Goal: Information Seeking & Learning: Check status

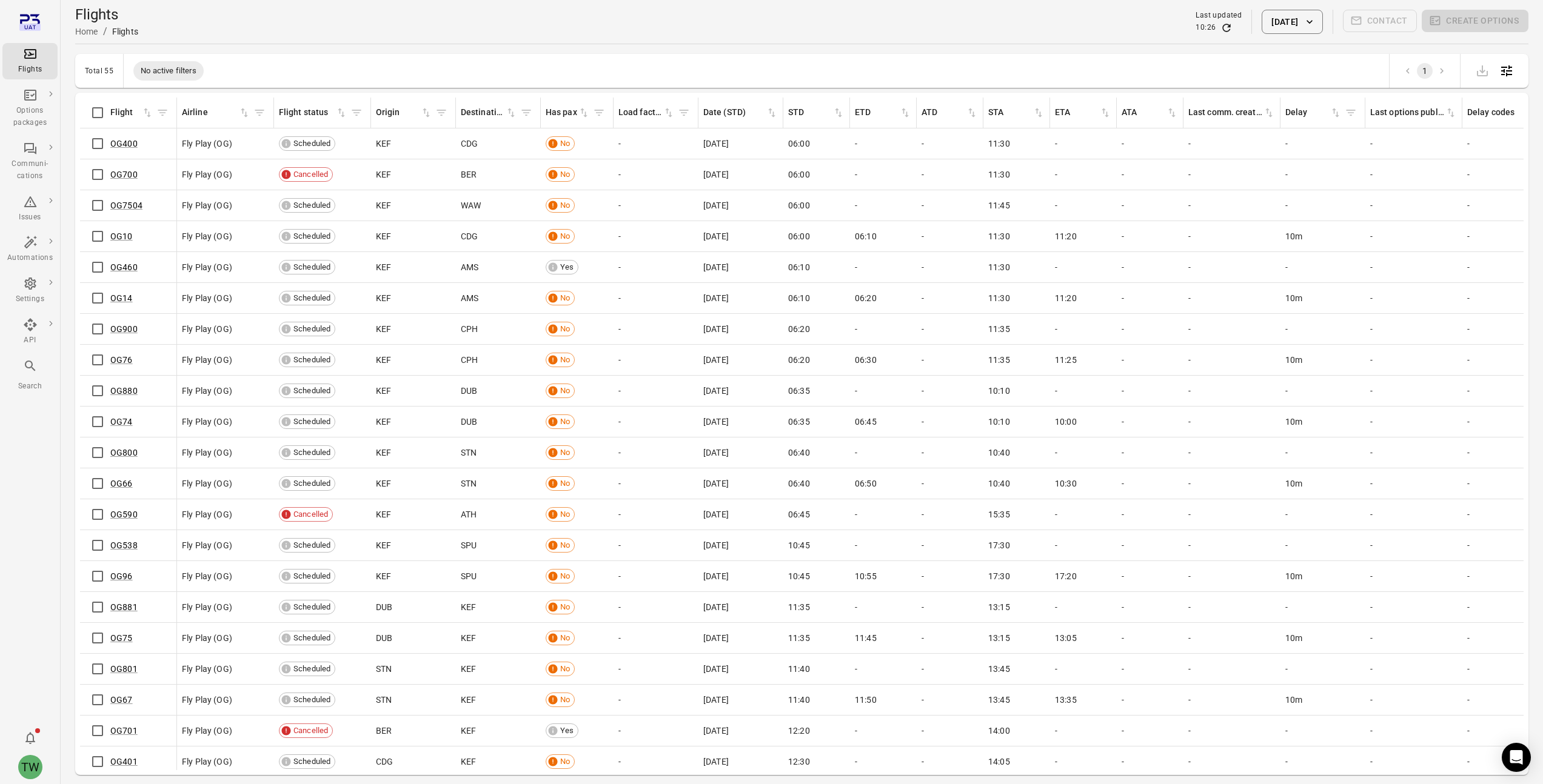
click at [28, 366] on icon "Main navigation" at bounding box center [30, 366] width 15 height 15
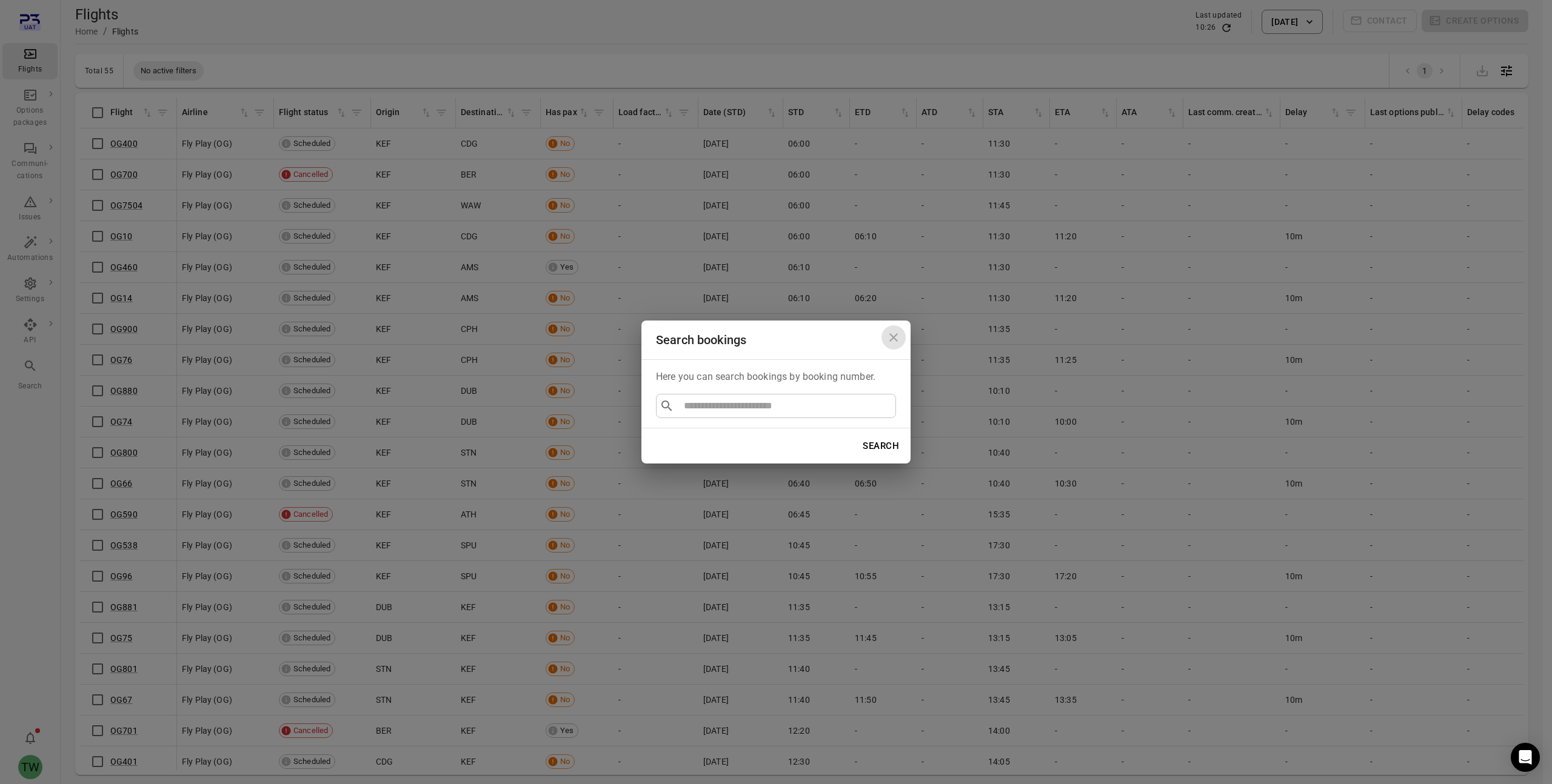
click at [894, 336] on icon "Close dialog" at bounding box center [893, 337] width 8 height 8
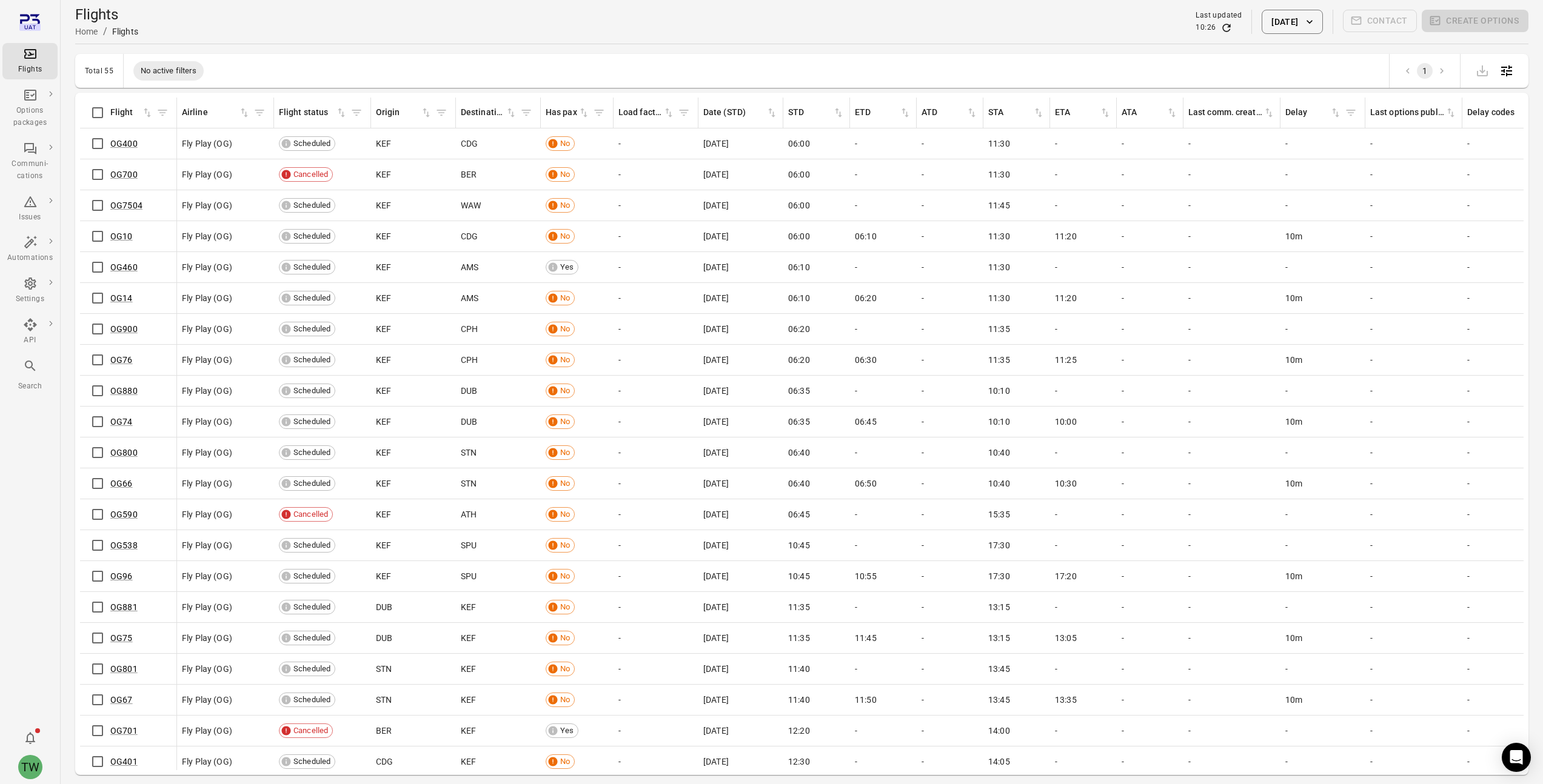
click at [36, 377] on div "Main navigation" at bounding box center [30, 368] width 15 height 20
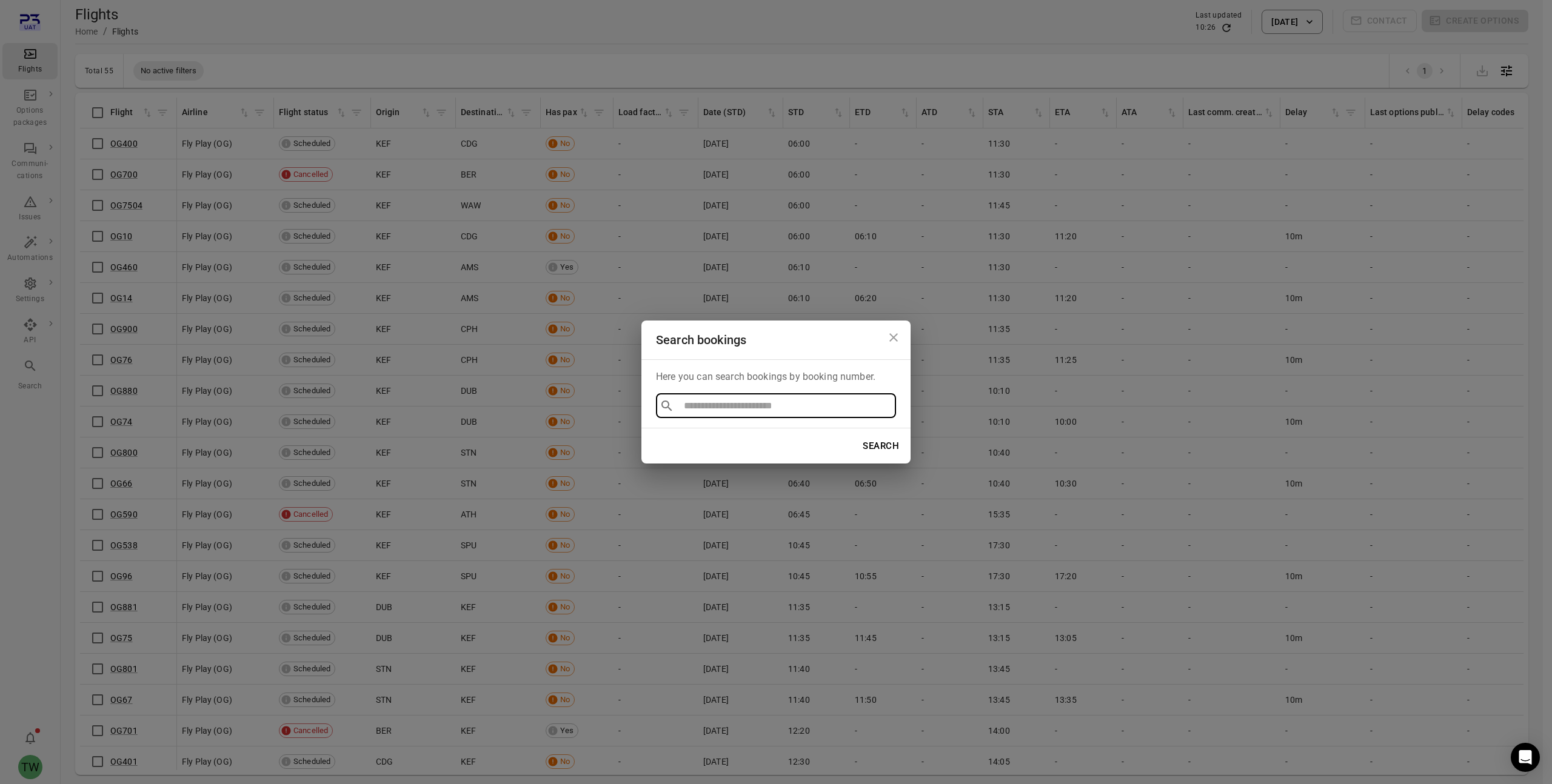
click at [891, 339] on icon "Close dialog" at bounding box center [893, 337] width 8 height 8
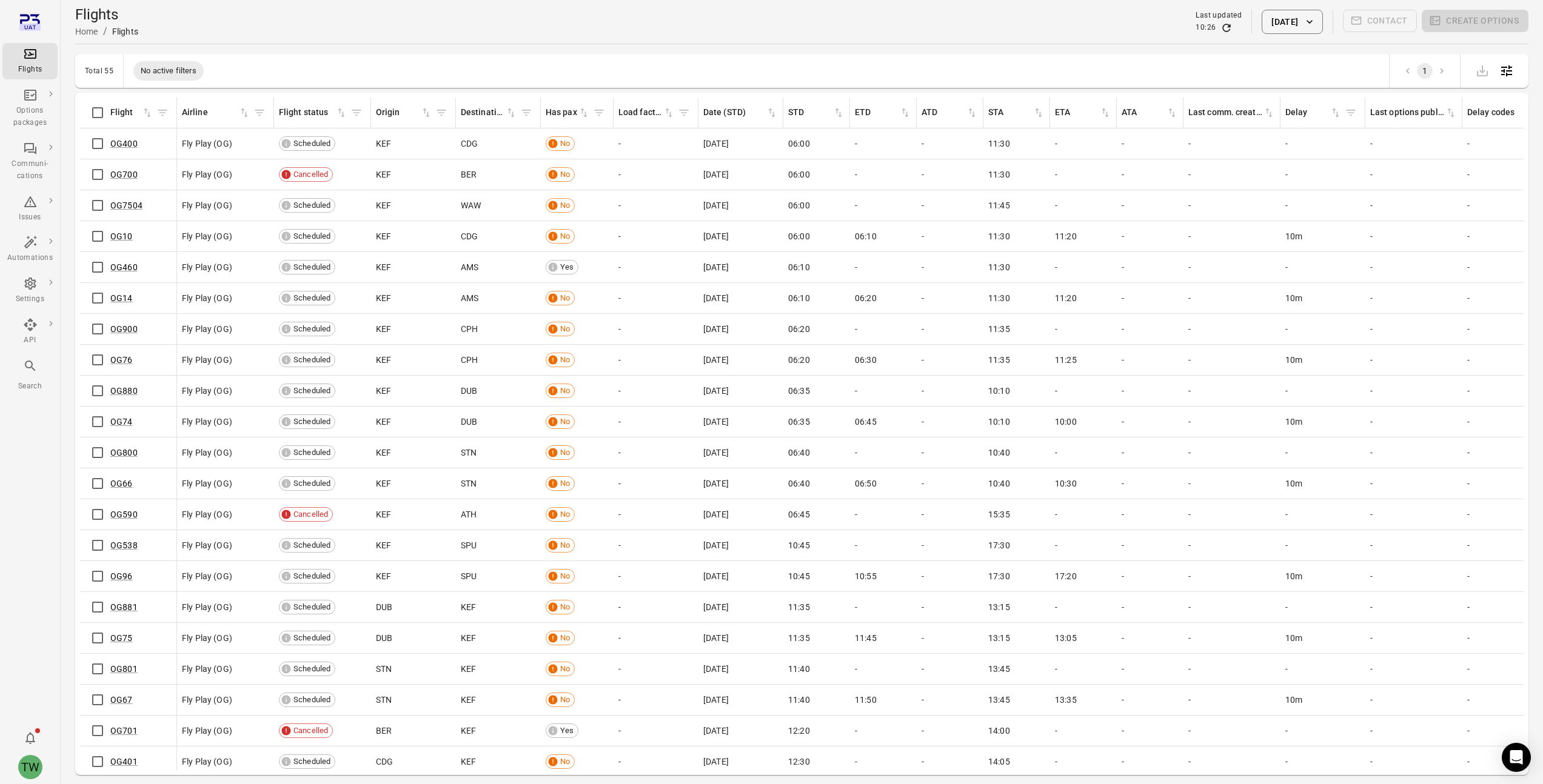
click at [28, 367] on icon "Main navigation" at bounding box center [30, 366] width 10 height 10
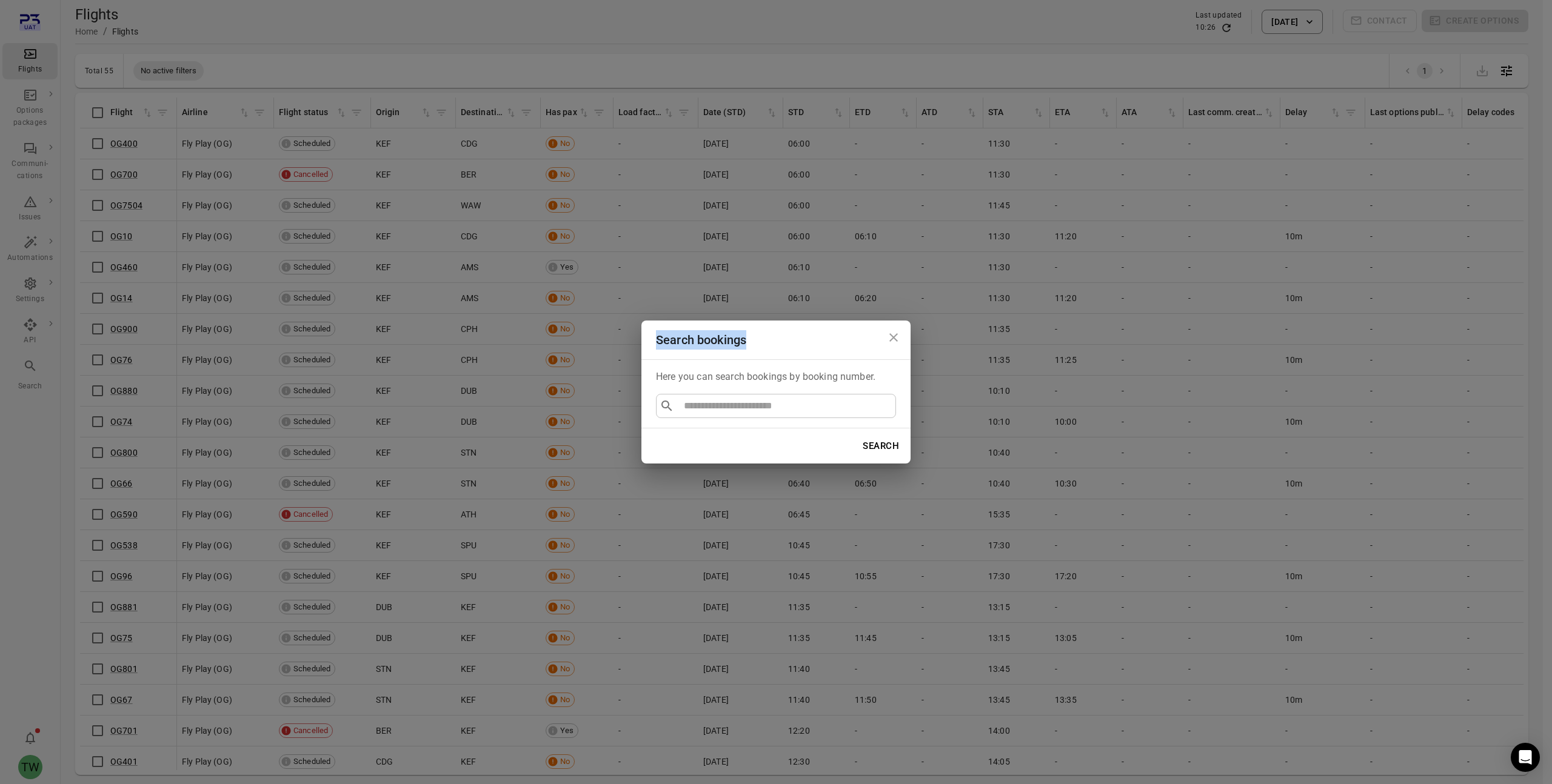
drag, startPoint x: 803, startPoint y: 336, endPoint x: 609, endPoint y: 291, distance: 199.2
click at [543, 293] on div "Search bookings Here you can search bookings by booking number. ​ ​ Search" at bounding box center [776, 392] width 1552 height 784
click at [822, 339] on h2 "Search bookings" at bounding box center [775, 339] width 269 height 38
click at [894, 339] on icon "Close dialog" at bounding box center [893, 337] width 8 height 8
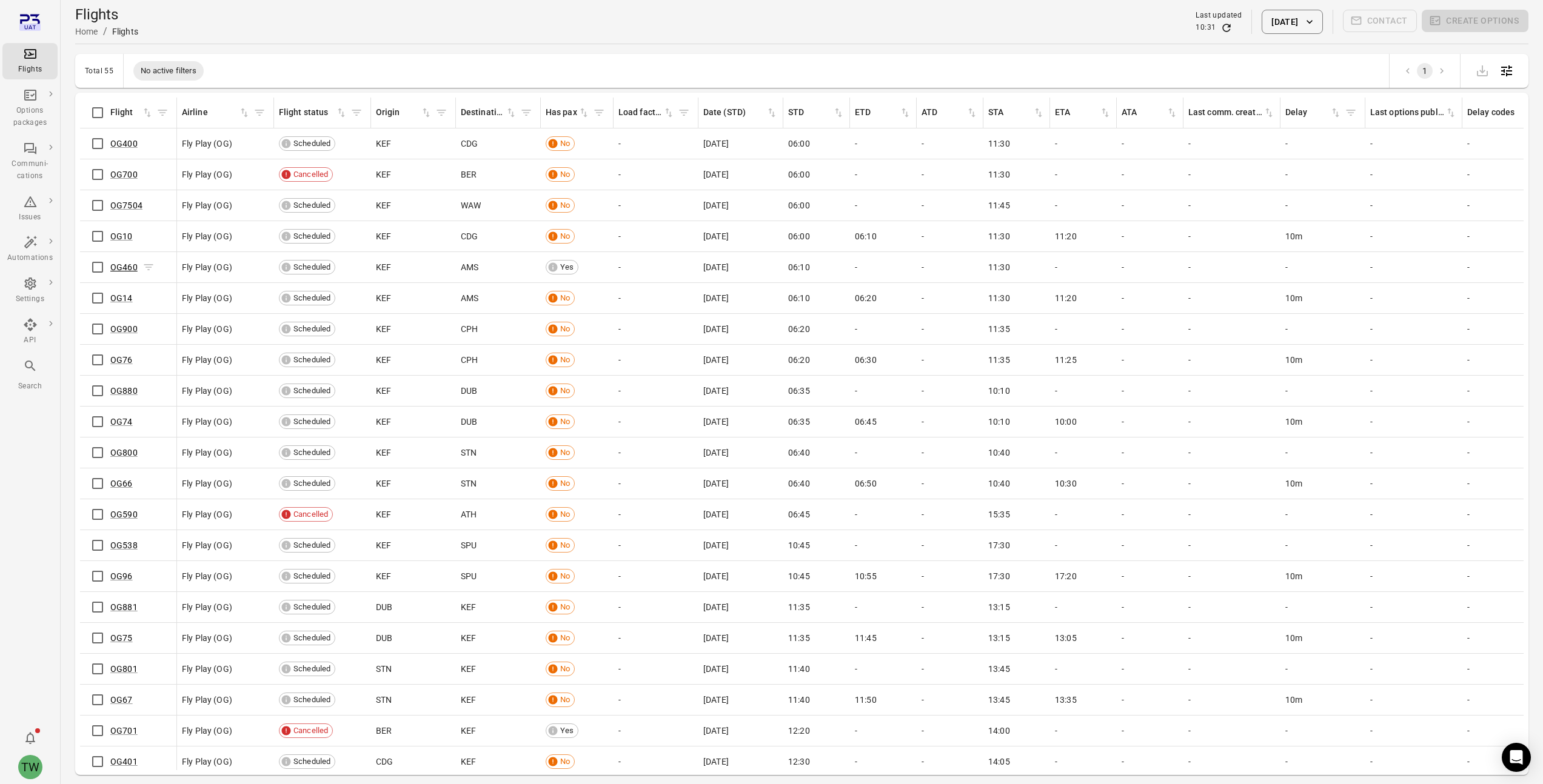
click at [116, 265] on link "OG460" at bounding box center [124, 267] width 27 height 9
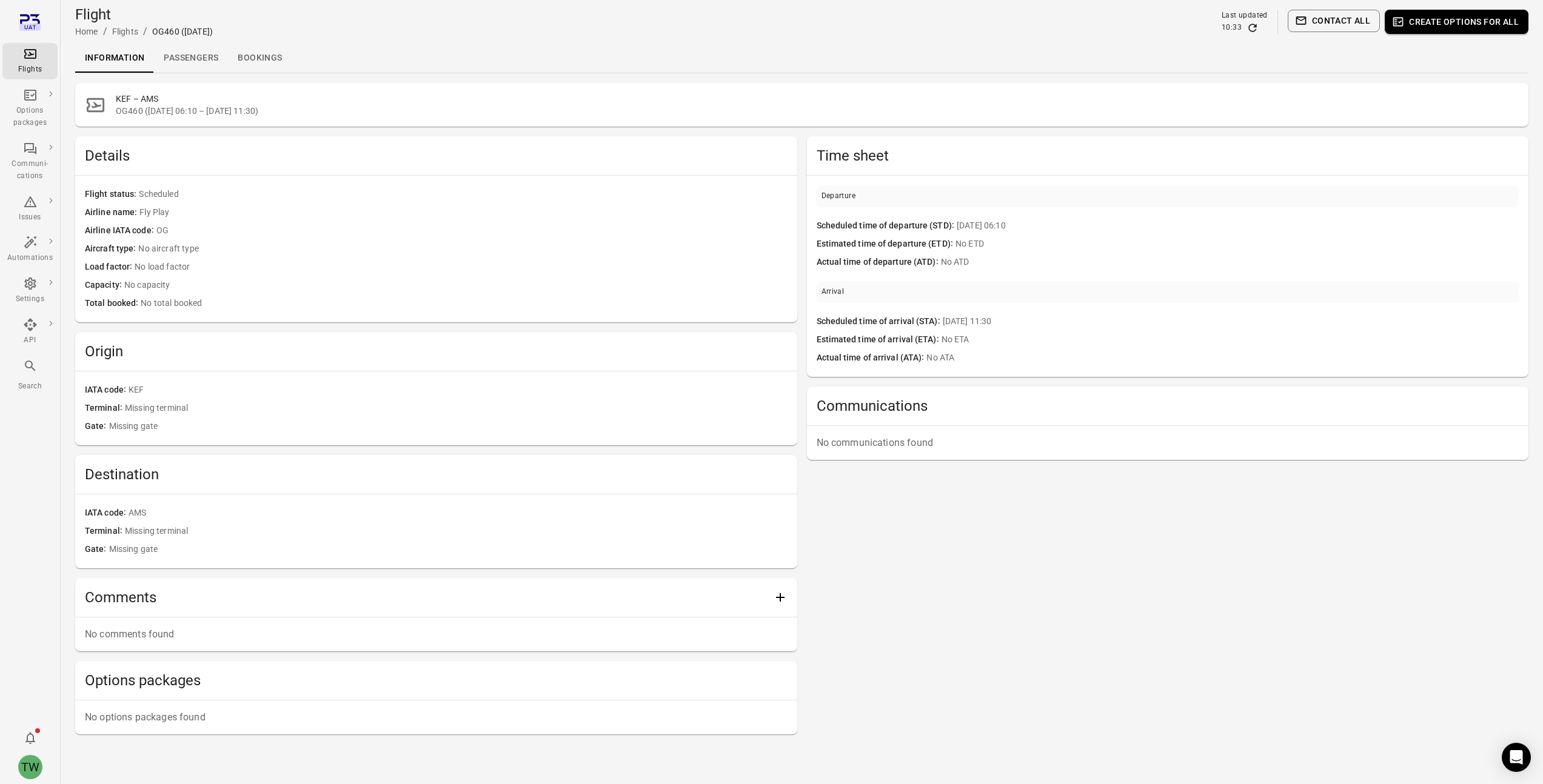
click at [184, 57] on link "Passengers" at bounding box center [191, 58] width 74 height 29
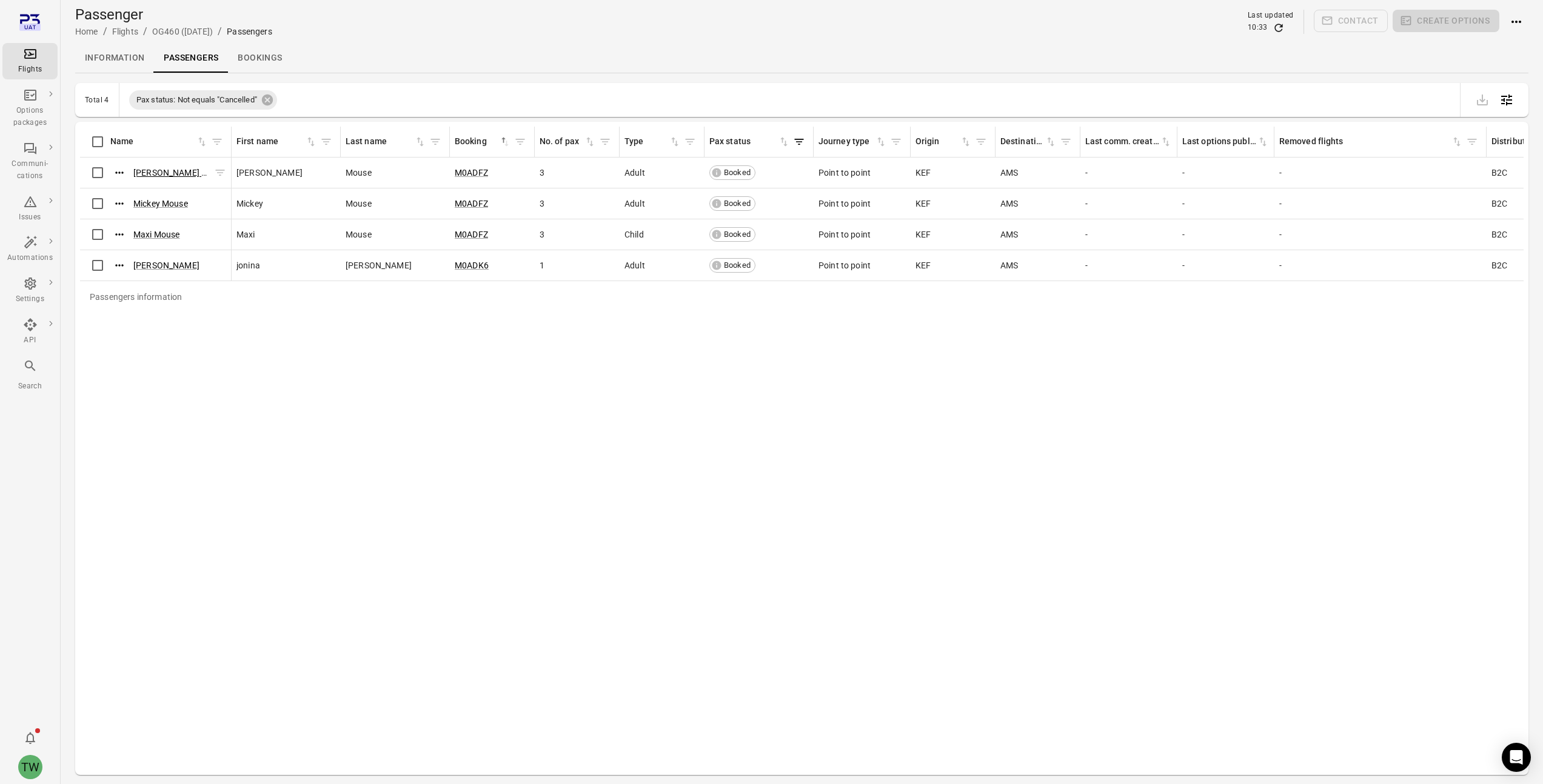
click at [162, 172] on link "[PERSON_NAME] Mouse" at bounding box center [180, 172] width 94 height 9
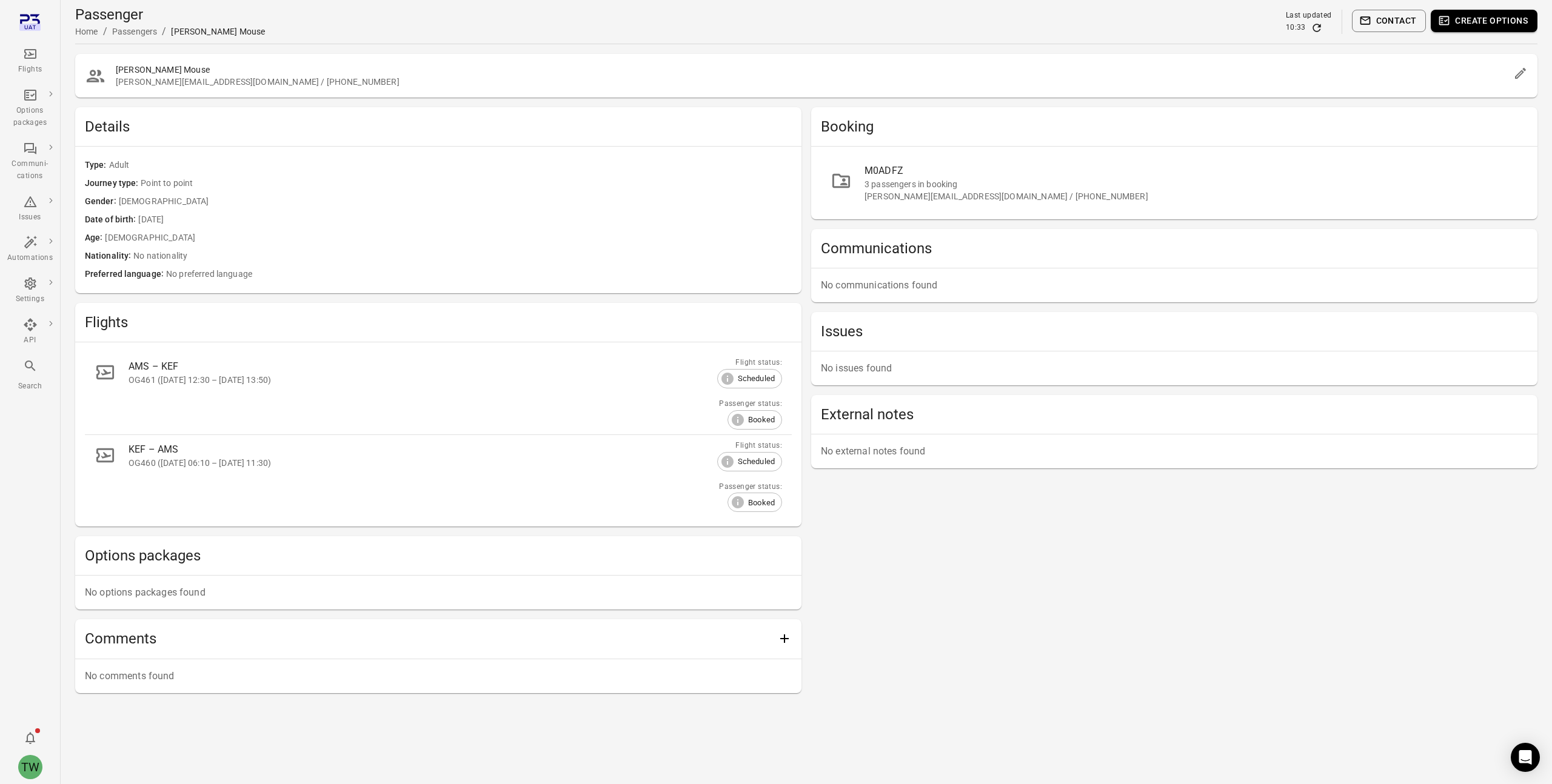
click at [890, 169] on div "M0ADFZ" at bounding box center [1191, 170] width 654 height 15
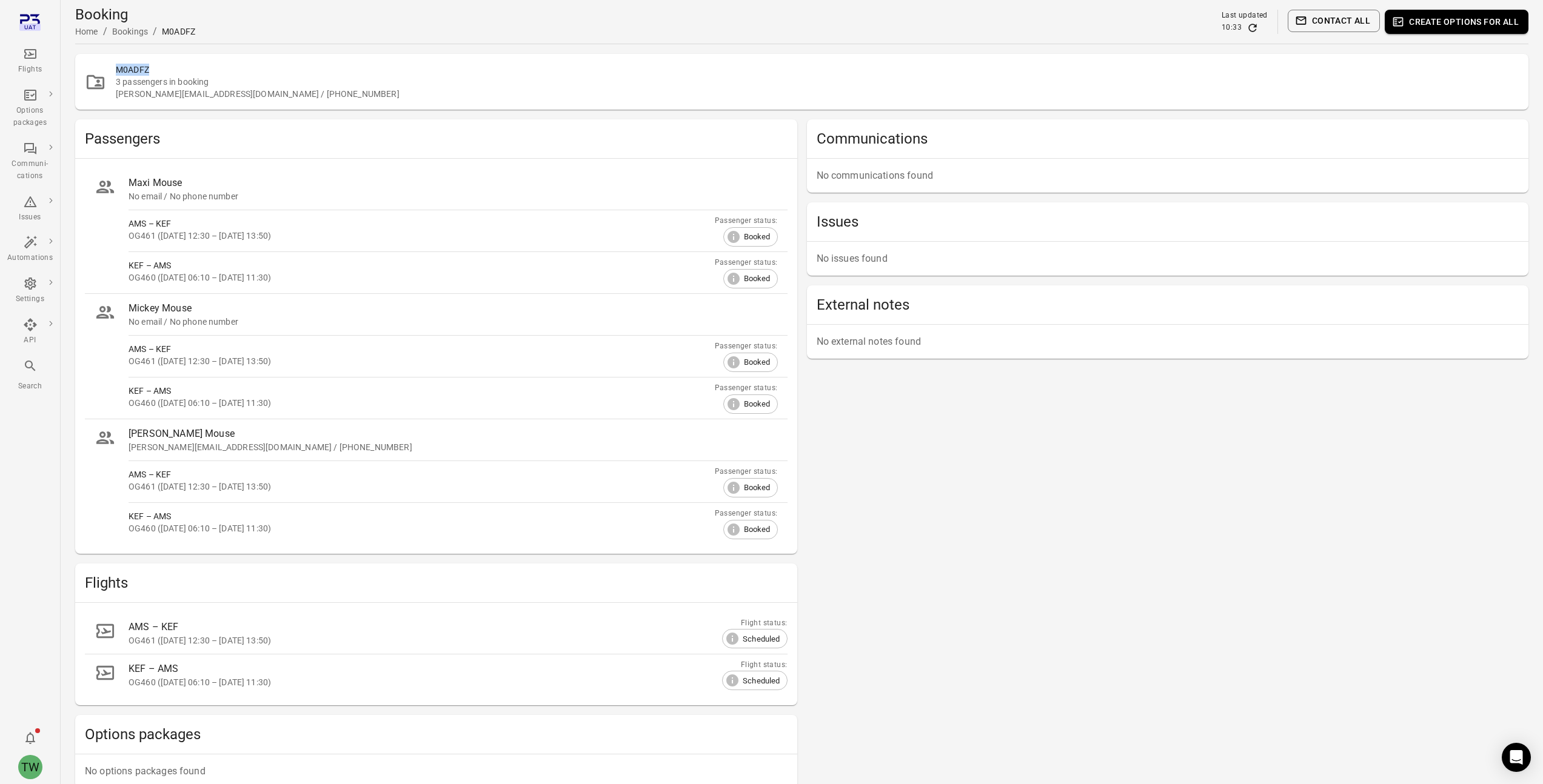
drag, startPoint x: 151, startPoint y: 69, endPoint x: 115, endPoint y: 69, distance: 36.0
click at [115, 69] on div "M0ADFZ 3 passengers in booking [PERSON_NAME][EMAIL_ADDRESS][DOMAIN_NAME] / [PHO…" at bounding box center [801, 82] width 1453 height 56
copy h2 "M0ADFZ"
click at [32, 62] on div "Flights" at bounding box center [30, 61] width 45 height 29
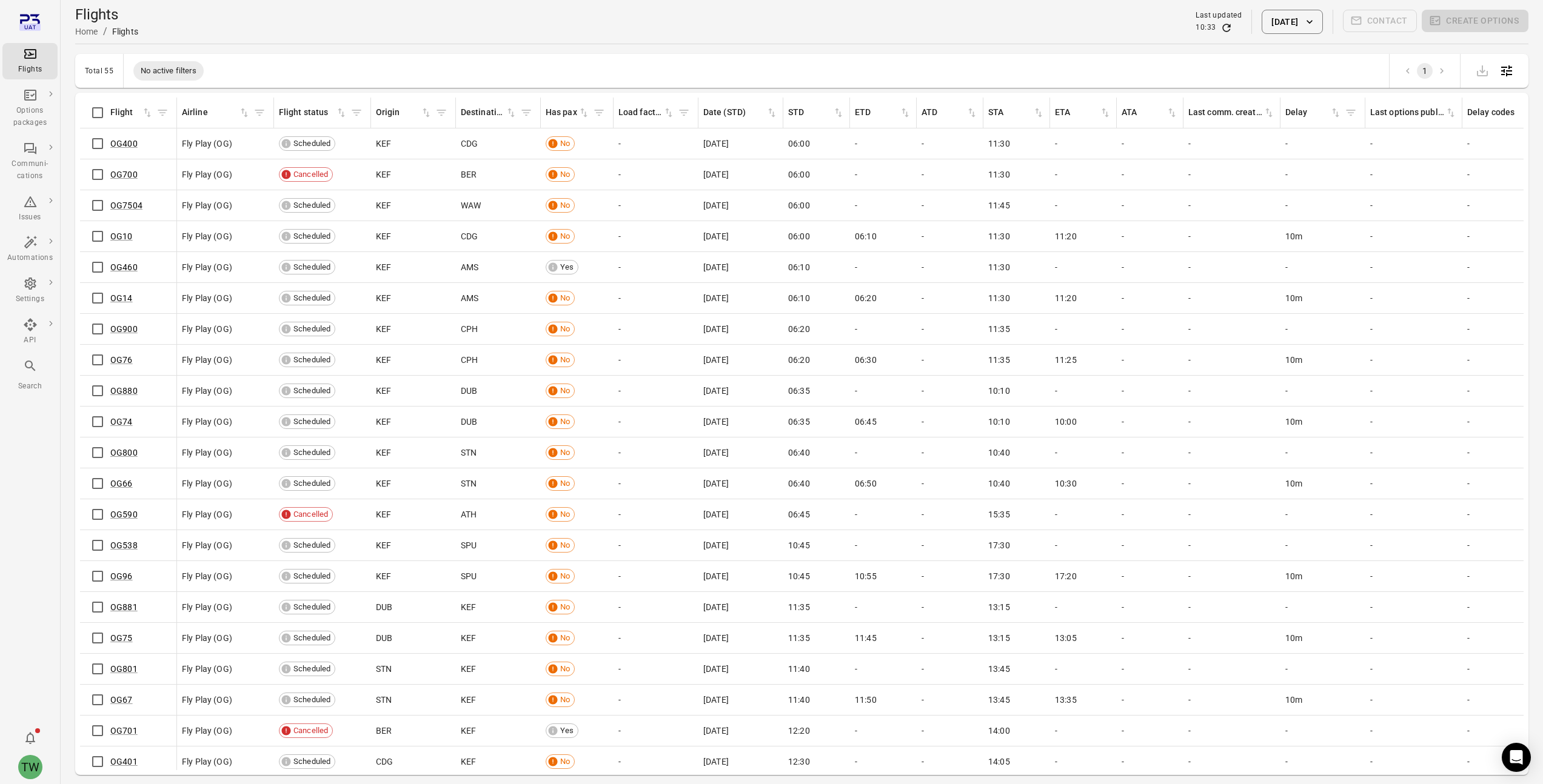
click at [35, 24] on icon "Main navigation" at bounding box center [30, 26] width 21 height 7
click at [28, 365] on icon "Main navigation" at bounding box center [30, 366] width 15 height 15
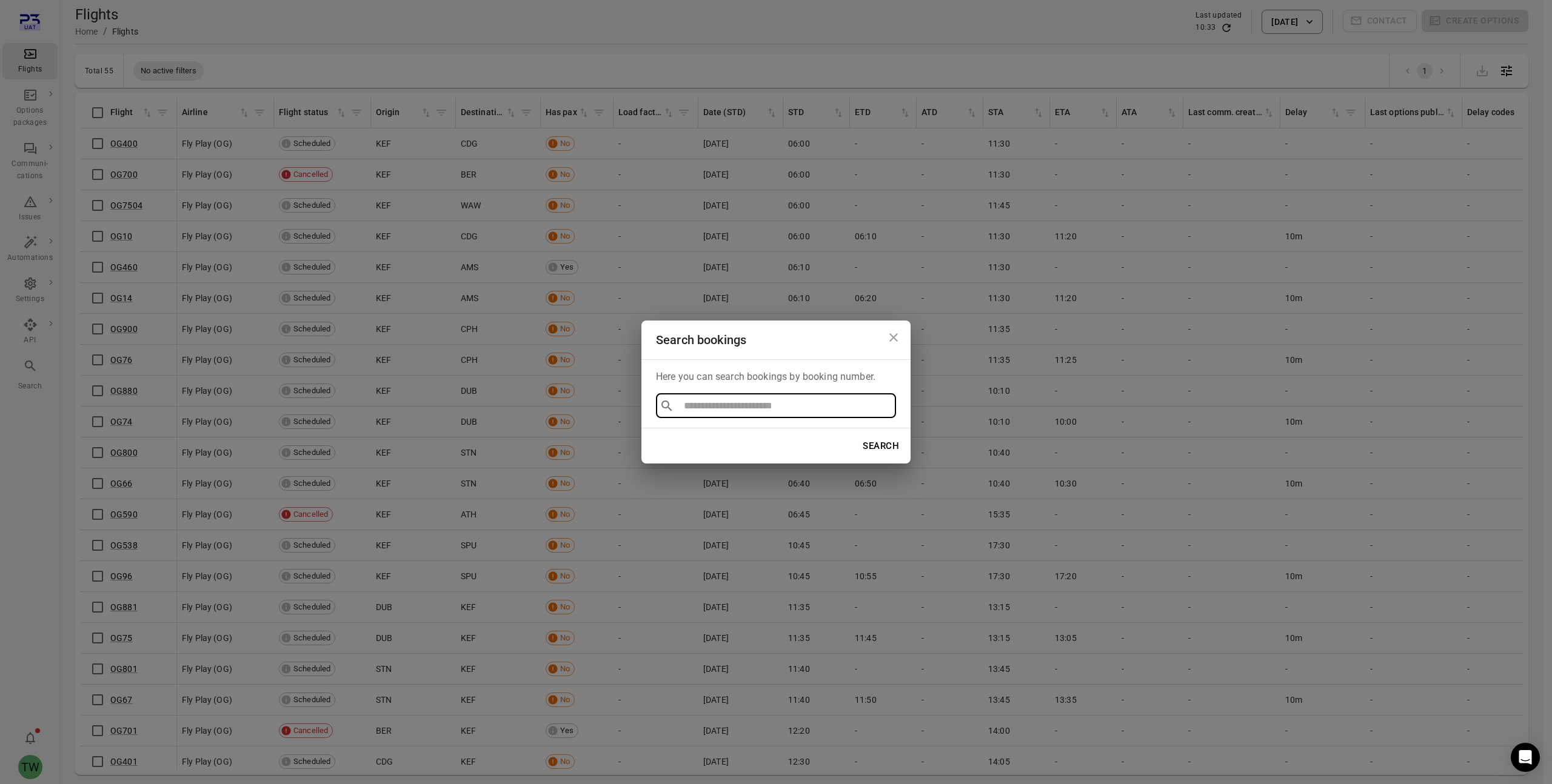
type input "******"
click at [875, 448] on ul "M0ADFZ" at bounding box center [776, 434] width 240 height 32
click at [832, 434] on li "M0ADFZ" at bounding box center [776, 434] width 240 height 22
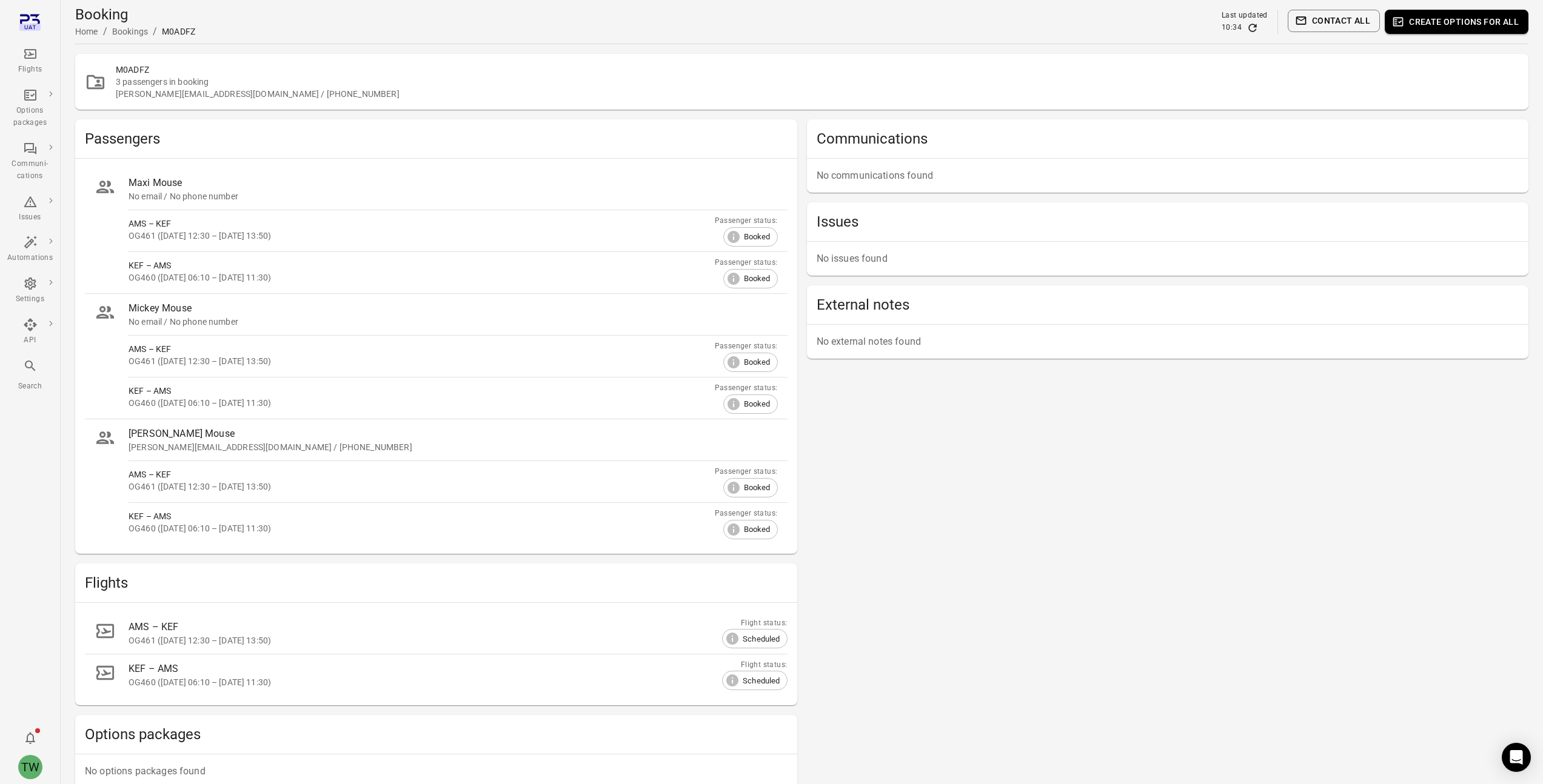
click at [30, 364] on icon "Main navigation" at bounding box center [30, 366] width 15 height 15
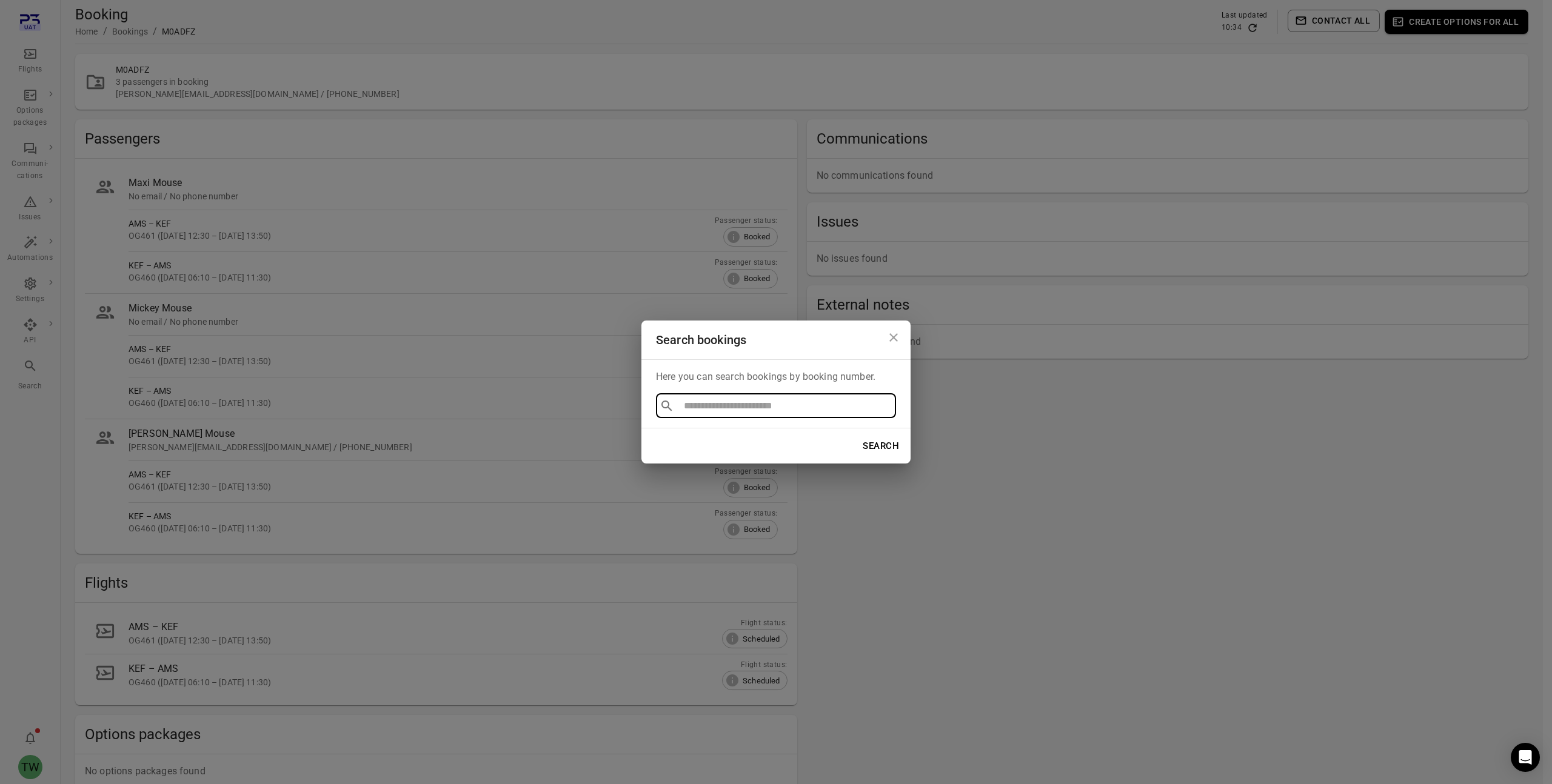
type input "******"
click at [741, 430] on li "M0ADFZ" at bounding box center [776, 434] width 240 height 22
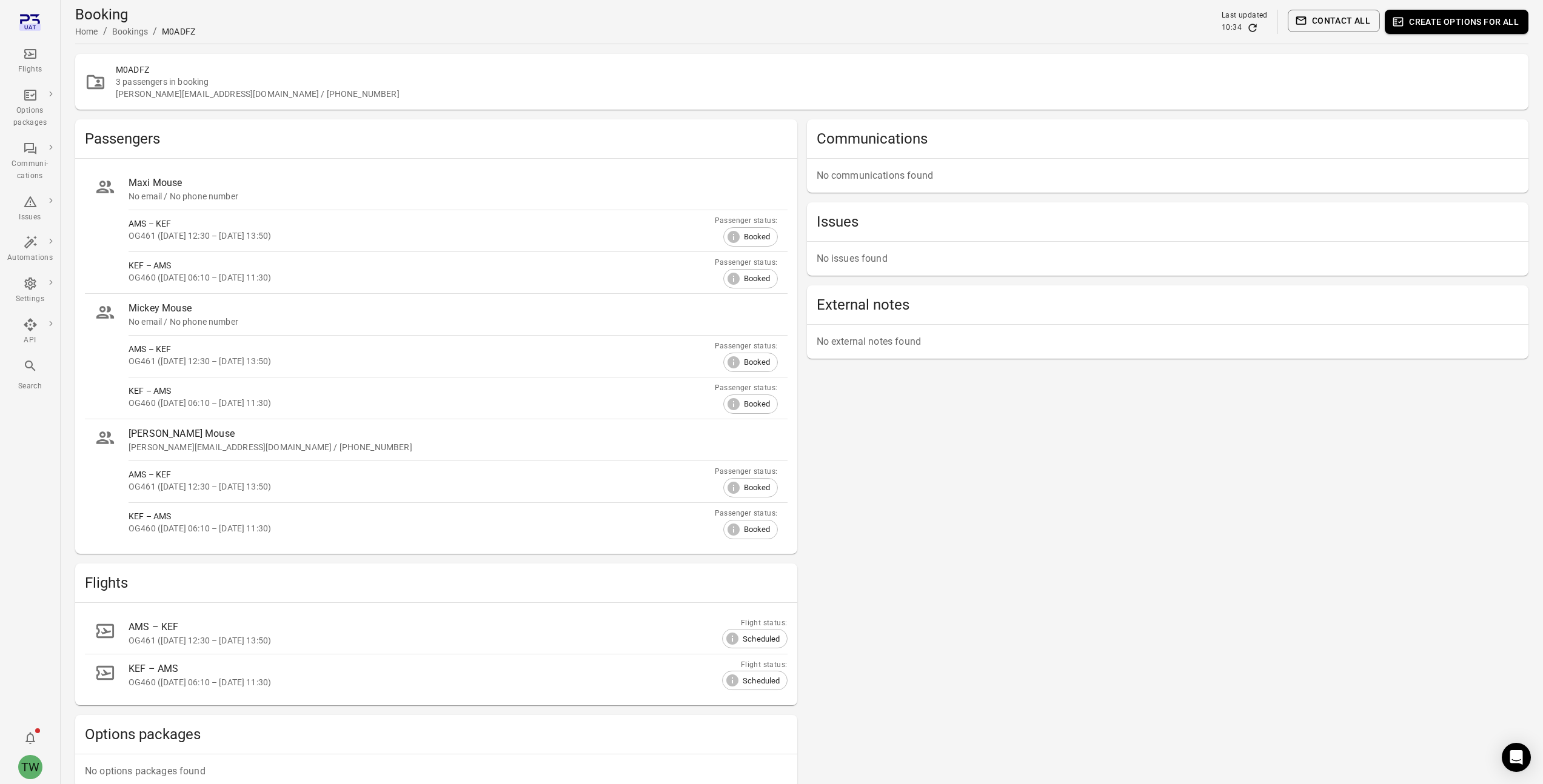
click at [30, 365] on icon "Main navigation" at bounding box center [30, 366] width 15 height 15
click at [33, 439] on div "Flights Options packages Communi-cations Issues Automations Settings API Search…" at bounding box center [30, 392] width 61 height 784
click at [30, 738] on icon "Notifications" at bounding box center [30, 738] width 15 height 15
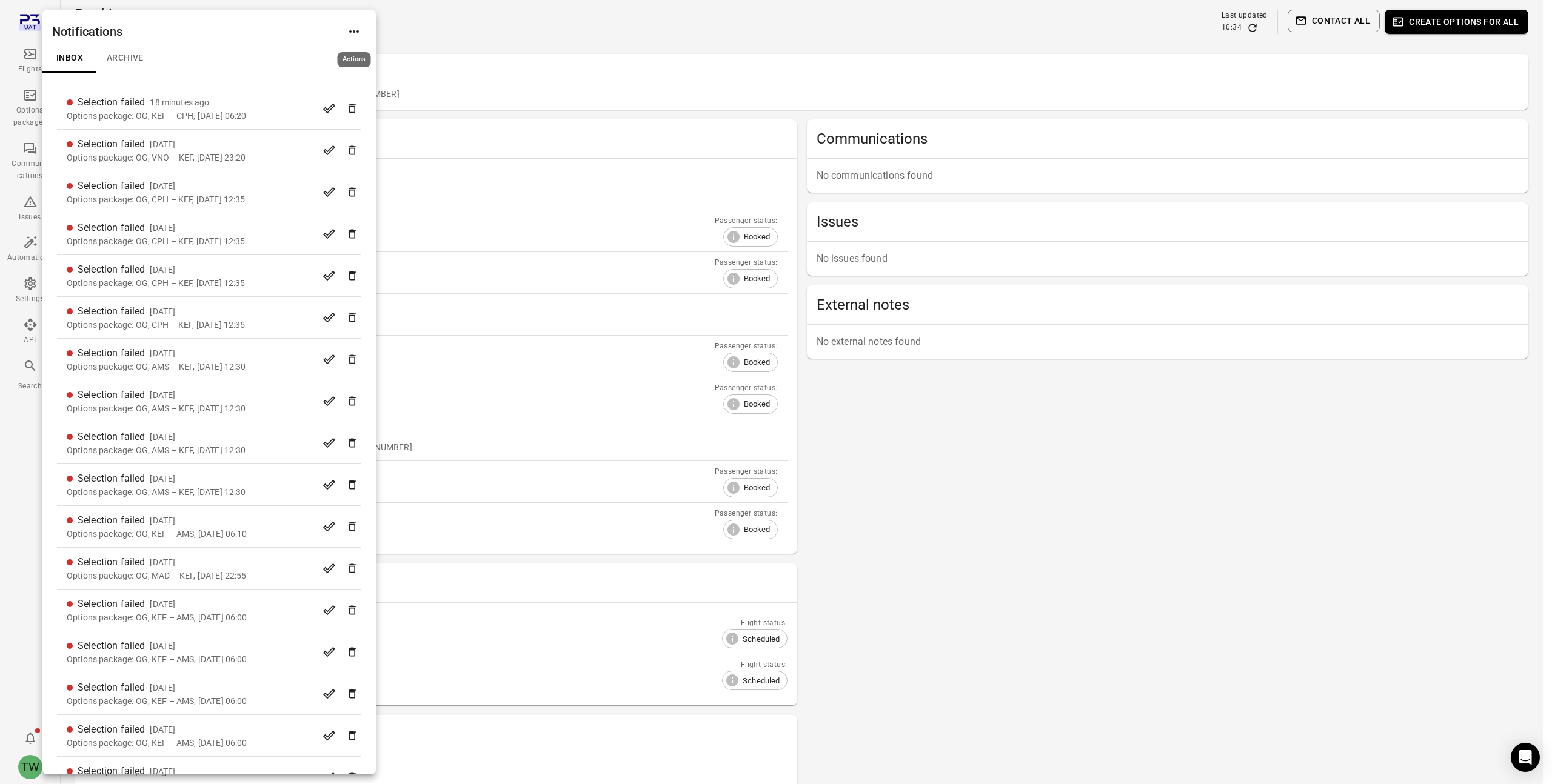
click at [348, 33] on icon "Actions" at bounding box center [354, 31] width 15 height 15
click at [296, 23] on div at bounding box center [776, 392] width 1552 height 784
drag, startPoint x: 218, startPoint y: 22, endPoint x: 342, endPoint y: 25, distance: 124.0
click at [342, 25] on div "Notifications" at bounding box center [209, 26] width 333 height 34
click at [220, 33] on div "Notifications" at bounding box center [209, 26] width 333 height 34
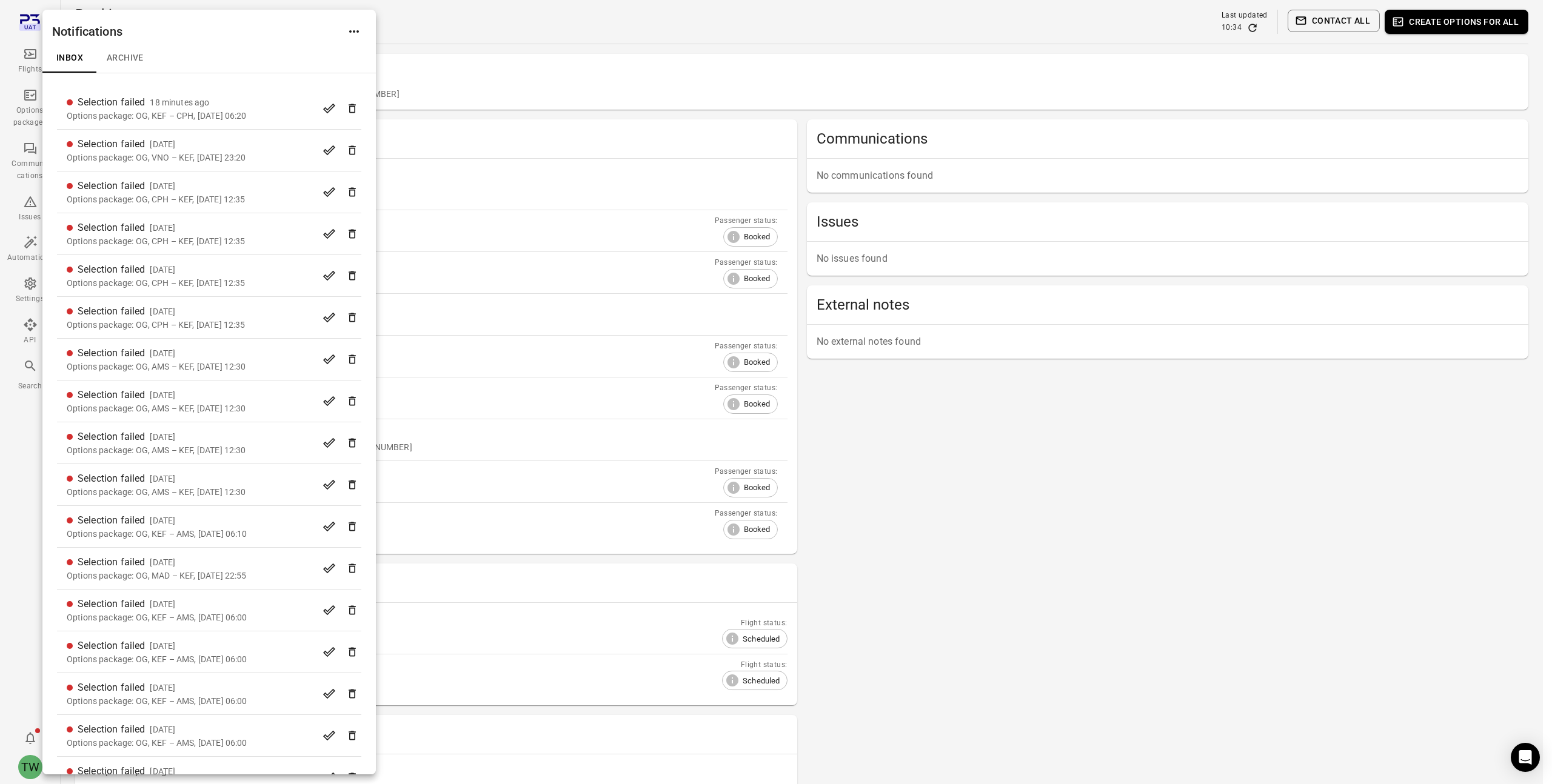
click at [24, 761] on div at bounding box center [776, 392] width 1552 height 784
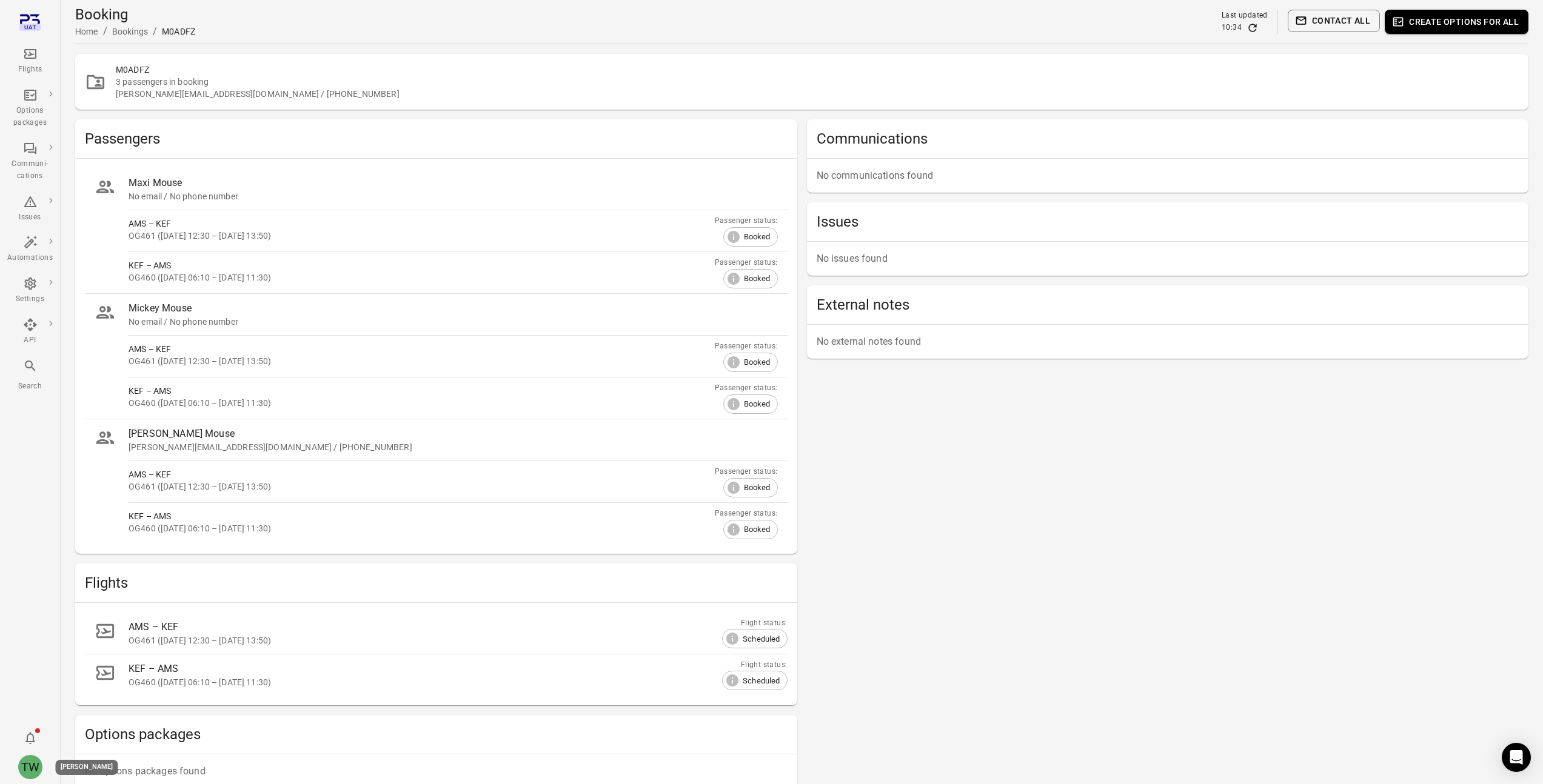
click at [26, 763] on div "TW" at bounding box center [30, 767] width 24 height 24
click at [31, 733] on div at bounding box center [776, 392] width 1552 height 784
click at [29, 734] on icon "Notifications" at bounding box center [30, 739] width 9 height 12
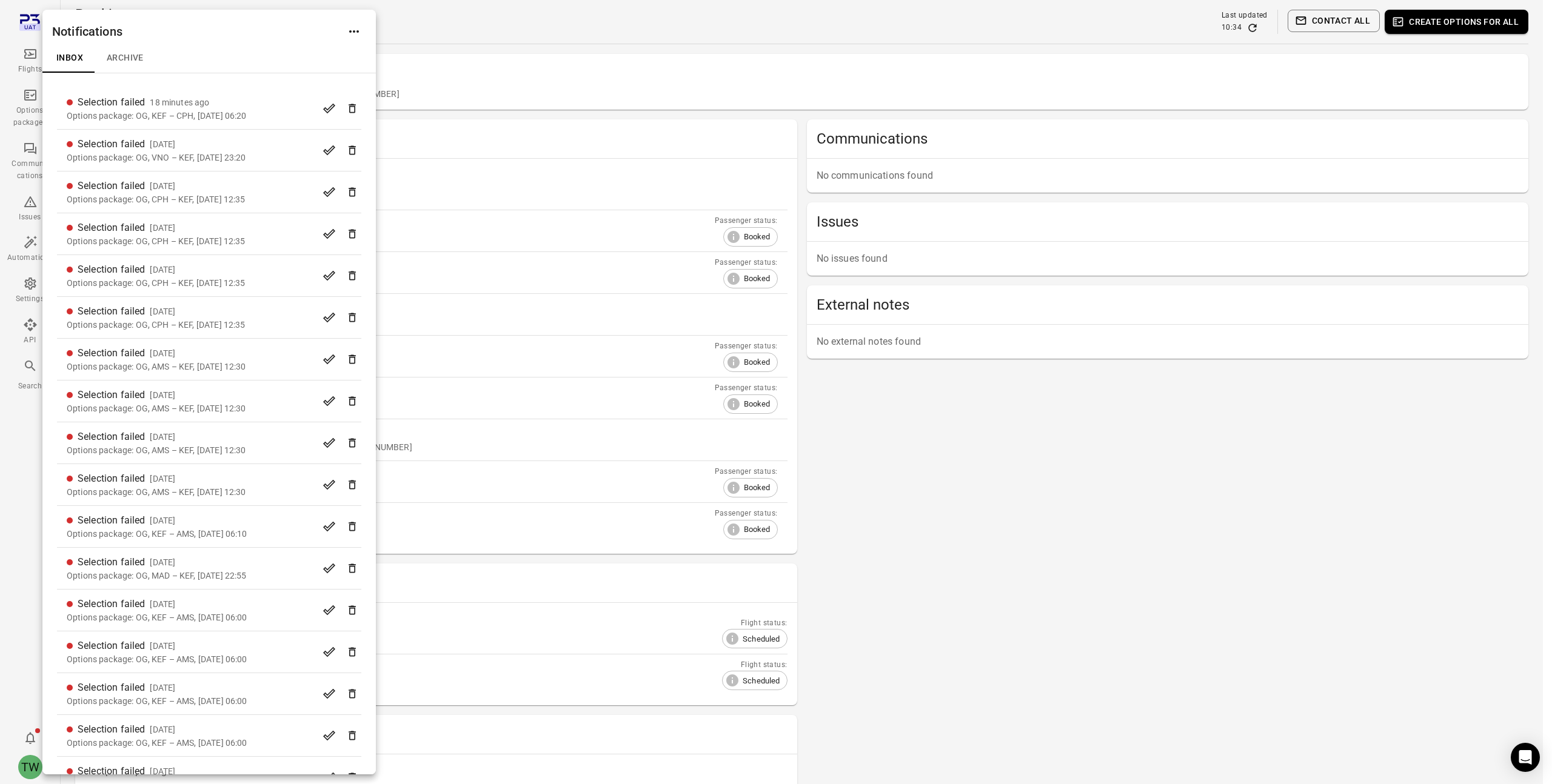
scroll to position [456, 0]
click at [879, 517] on div at bounding box center [776, 392] width 1552 height 784
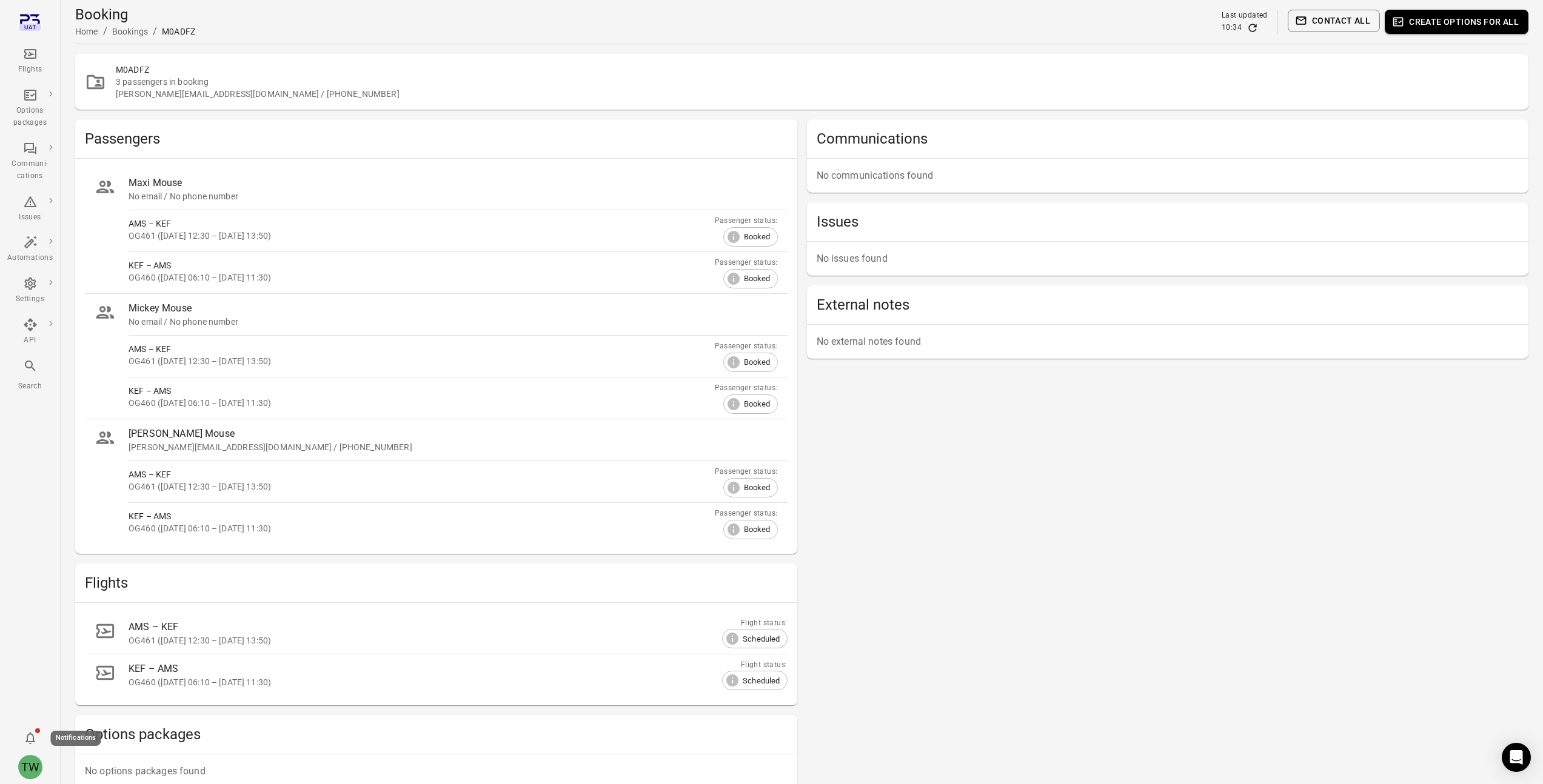
click at [27, 735] on icon "Notifications" at bounding box center [30, 739] width 9 height 12
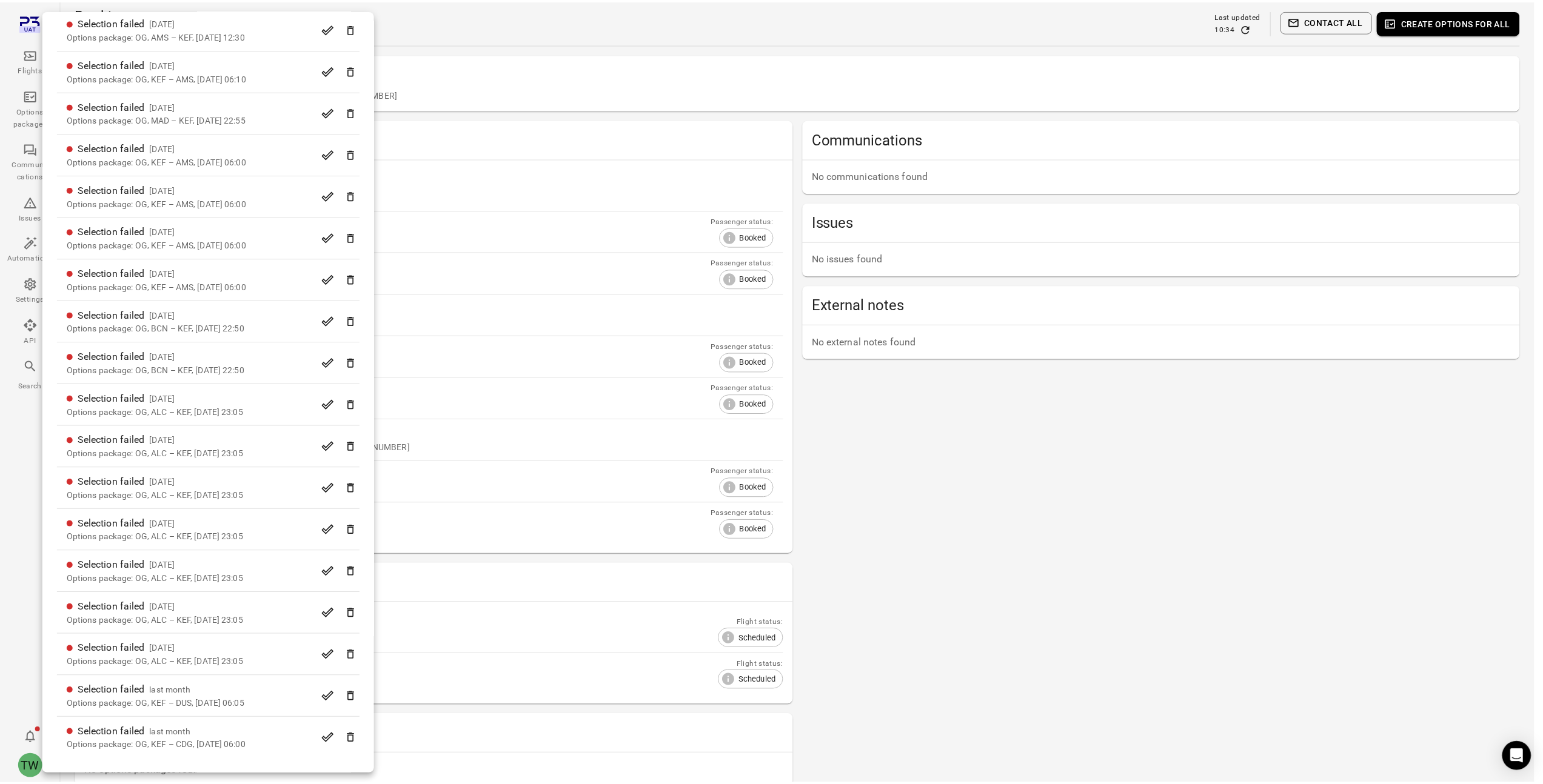
scroll to position [0, 0]
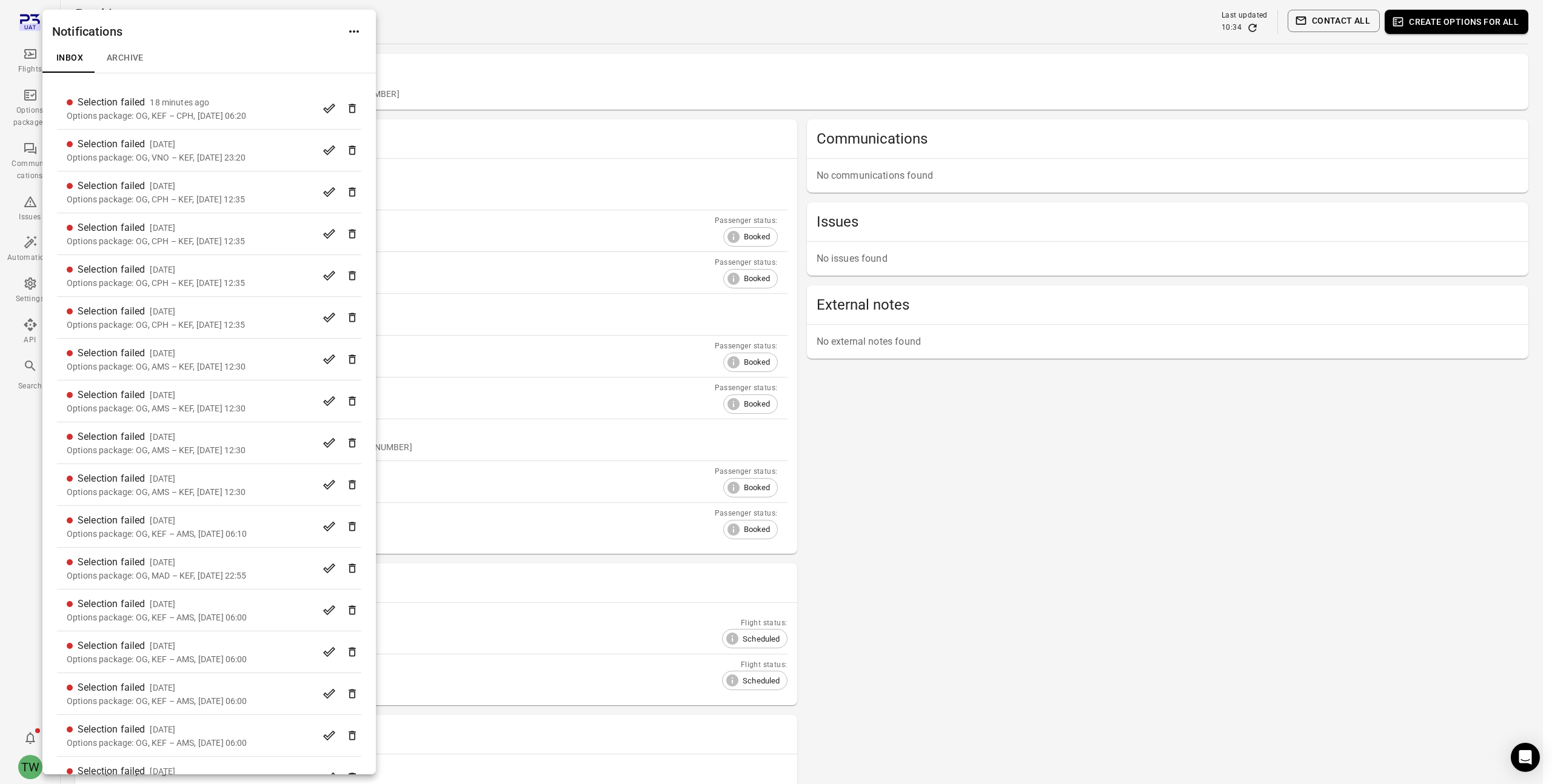
click at [26, 372] on div at bounding box center [776, 392] width 1552 height 784
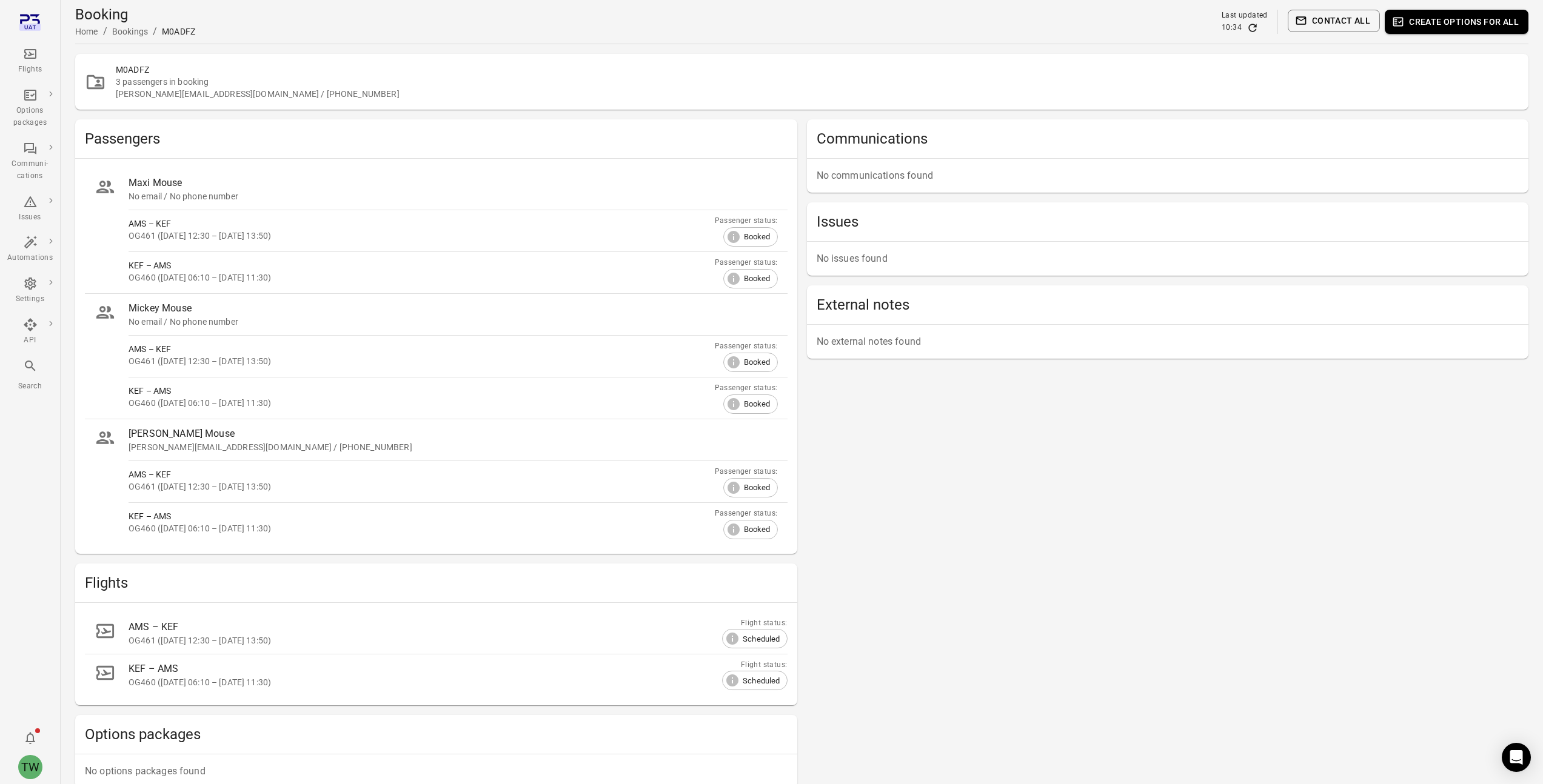
click at [33, 366] on icon "Main navigation" at bounding box center [30, 366] width 15 height 15
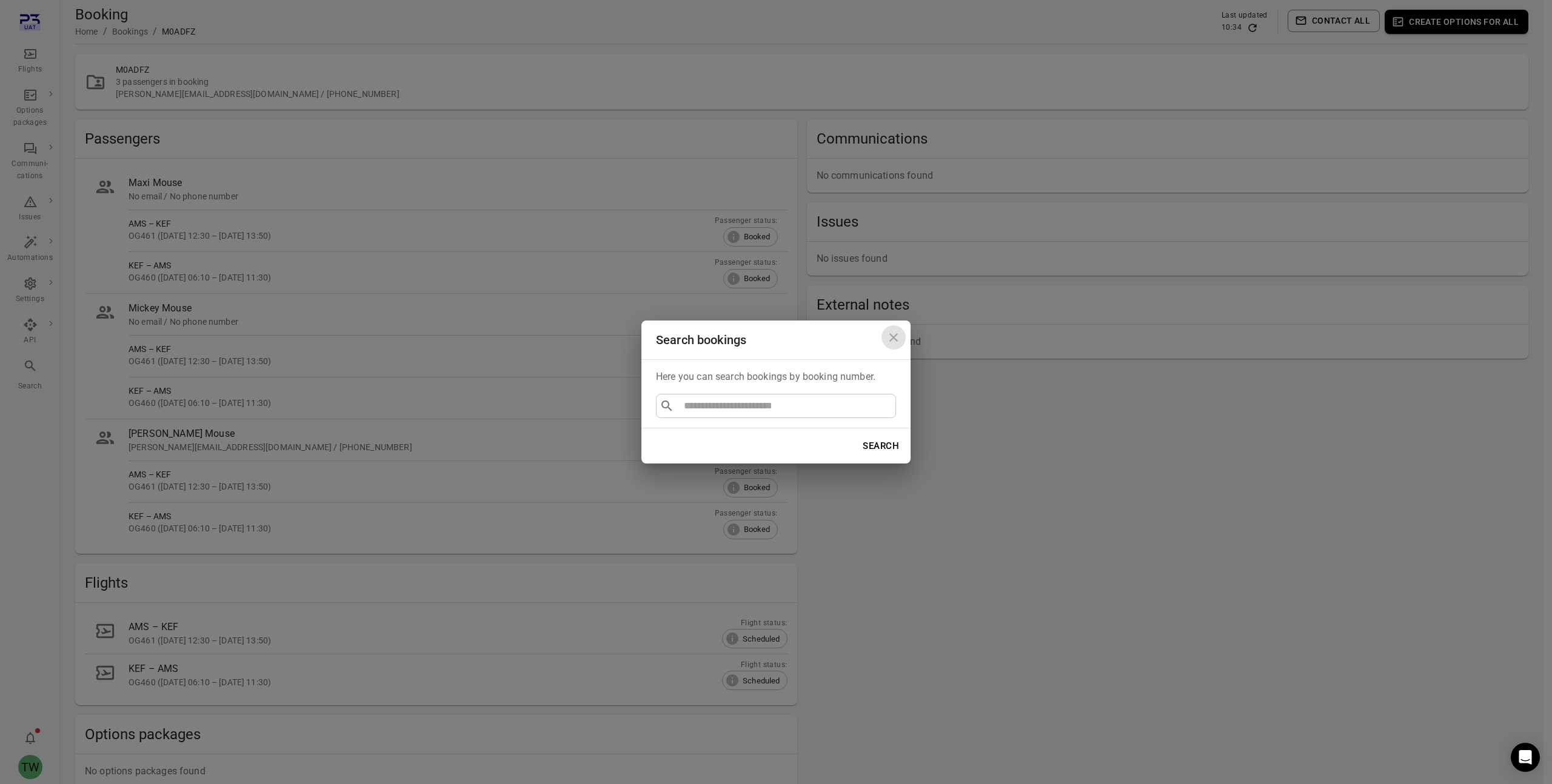
click at [896, 336] on icon "Close dialog" at bounding box center [893, 337] width 15 height 15
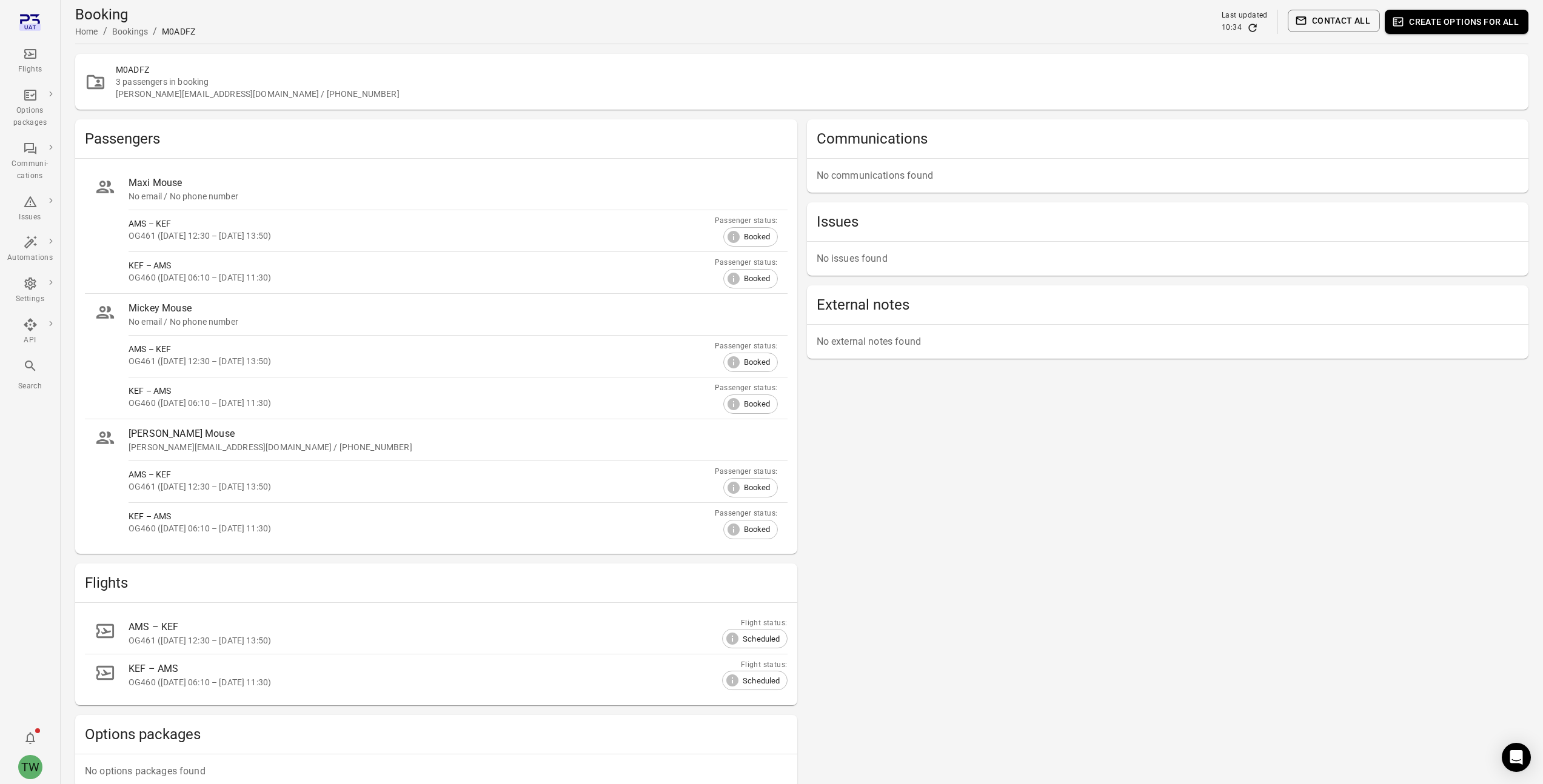
click at [19, 370] on div "Search" at bounding box center [30, 375] width 45 height 33
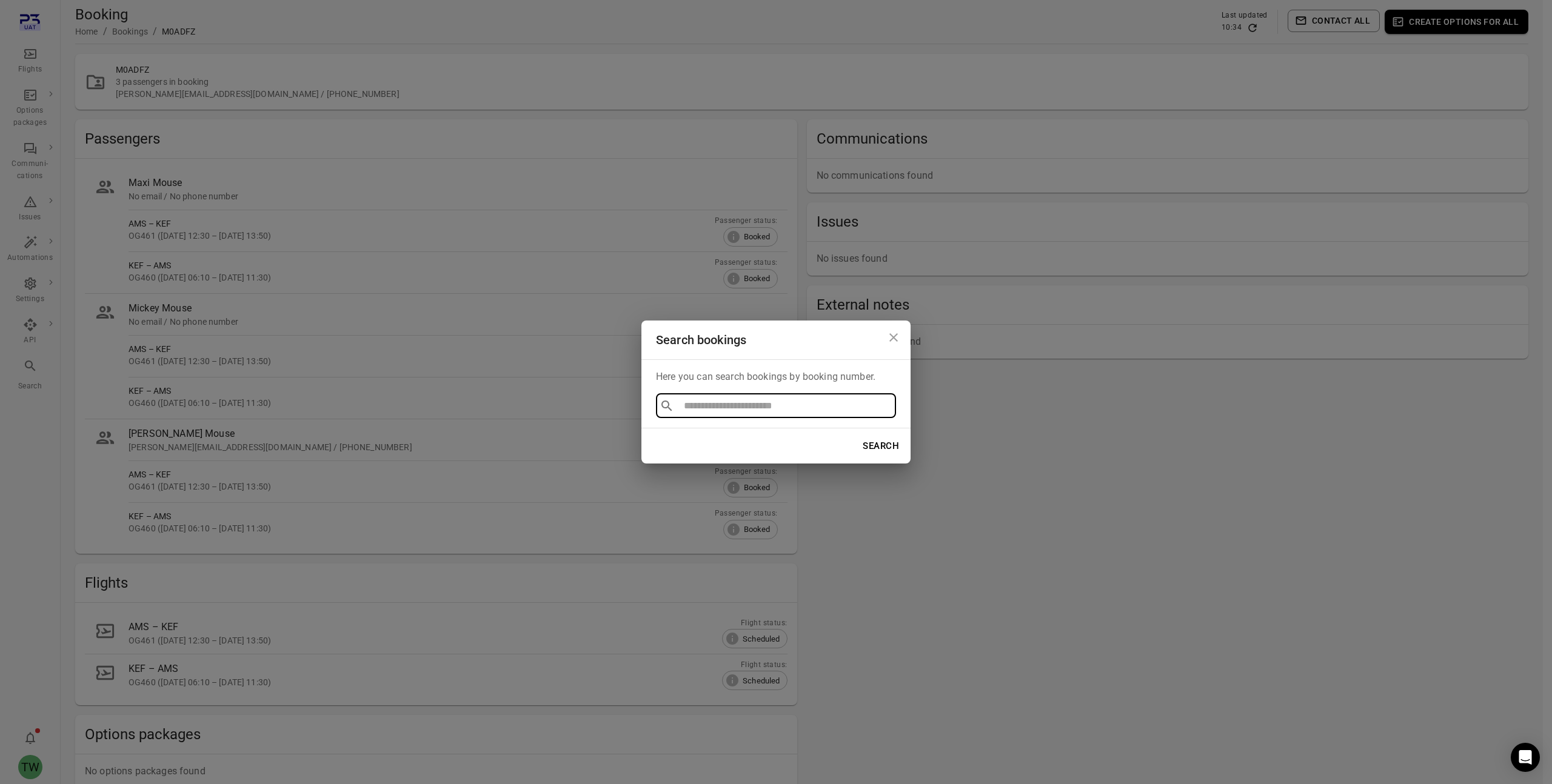
click at [895, 337] on icon "Close dialog" at bounding box center [893, 337] width 15 height 15
